Goal: Find specific page/section: Find specific page/section

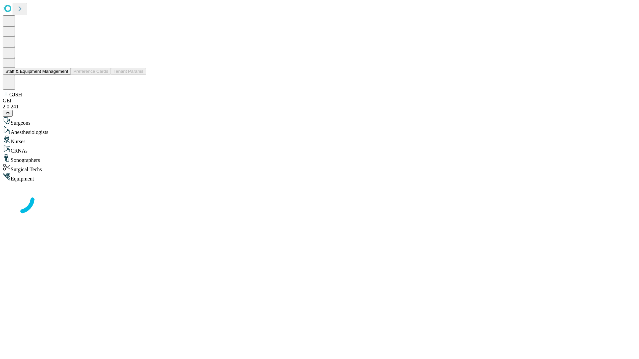
click at [64, 75] on button "Staff & Equipment Management" at bounding box center [37, 71] width 68 height 7
